Goal: Information Seeking & Learning: Compare options

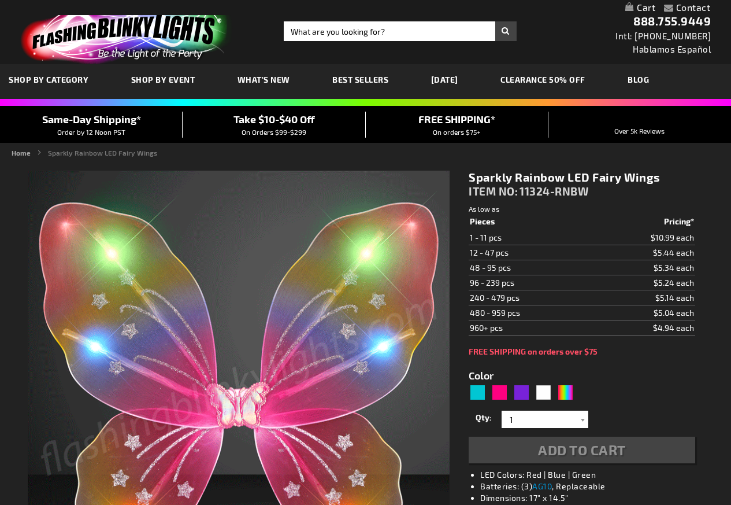
type input "5659"
